Goal: Transaction & Acquisition: Purchase product/service

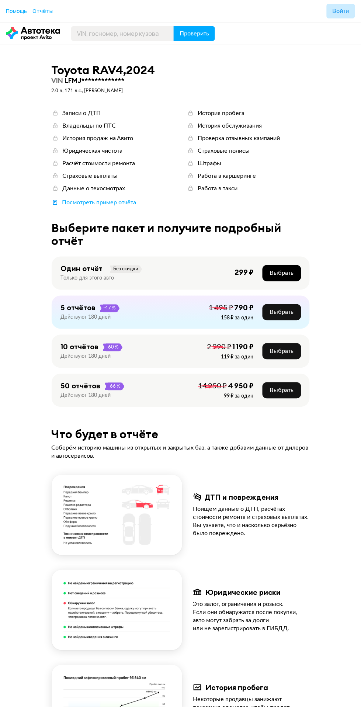
click at [287, 274] on span "Выбрать" at bounding box center [282, 274] width 24 height 6
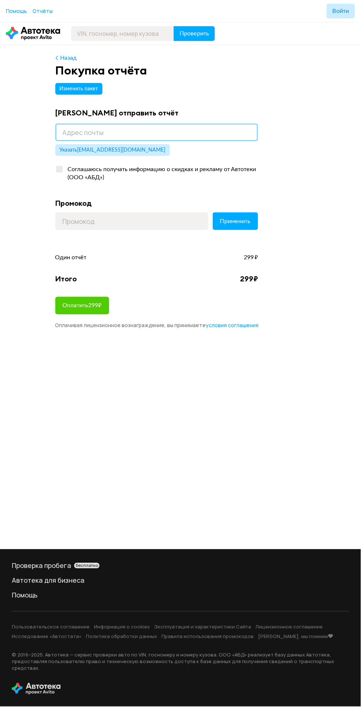
click at [188, 132] on input "email" at bounding box center [156, 133] width 203 height 18
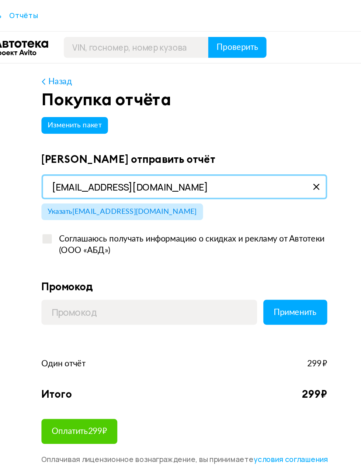
type input "ant.ku4ma@yandex.ru"
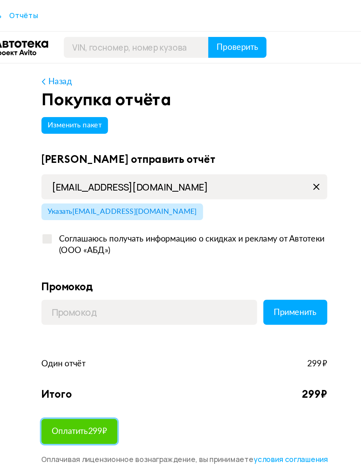
click at [80, 308] on span "Оплатить 299 ₽" at bounding box center [82, 306] width 39 height 6
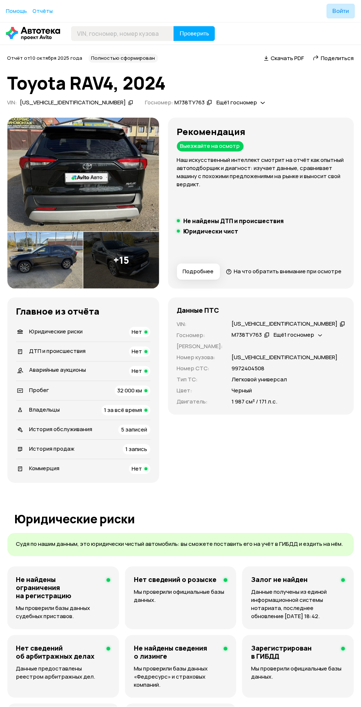
click at [139, 434] on span "5 записей" at bounding box center [134, 430] width 26 height 8
click at [297, 54] on span "Скачать PDF" at bounding box center [287, 58] width 33 height 8
click at [330, 60] on span "Поделиться" at bounding box center [337, 58] width 33 height 8
click at [336, 58] on span "Поделиться" at bounding box center [337, 58] width 33 height 8
click at [335, 75] on div "Ccылка на отчёт скопирована" at bounding box center [315, 74] width 96 height 21
